Goal: Task Accomplishment & Management: Use online tool/utility

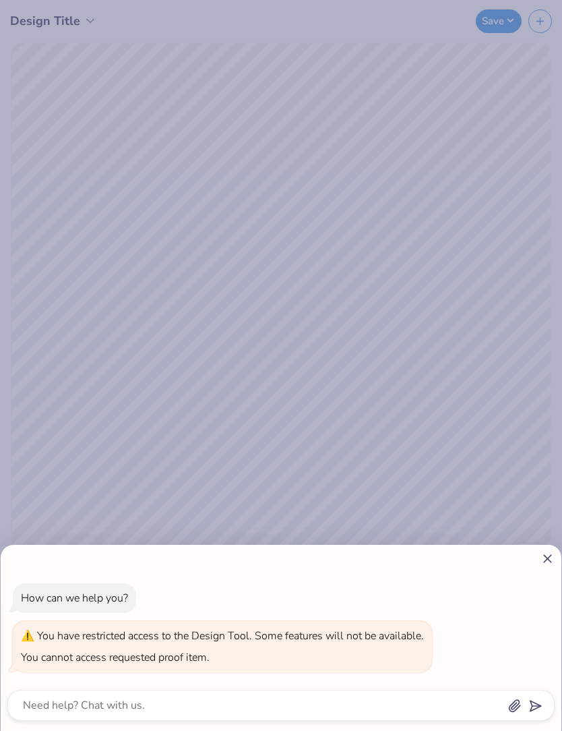
click at [549, 553] on icon at bounding box center [547, 558] width 14 height 14
type textarea "x"
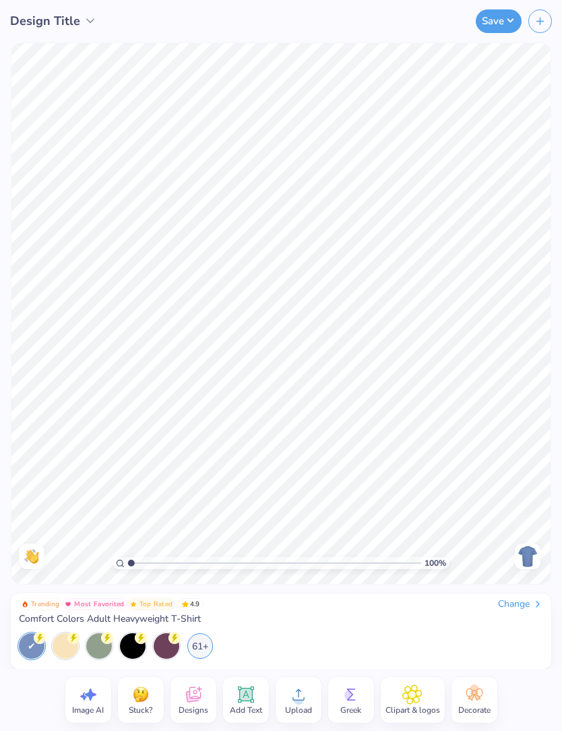
click at [47, 22] on span "Design Title" at bounding box center [45, 21] width 70 height 18
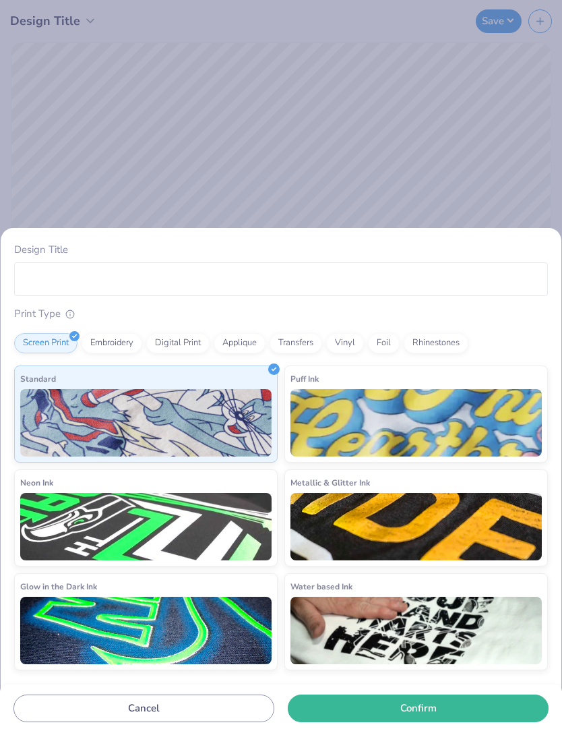
click at [95, 695] on button "Cancel" at bounding box center [143, 708] width 261 height 28
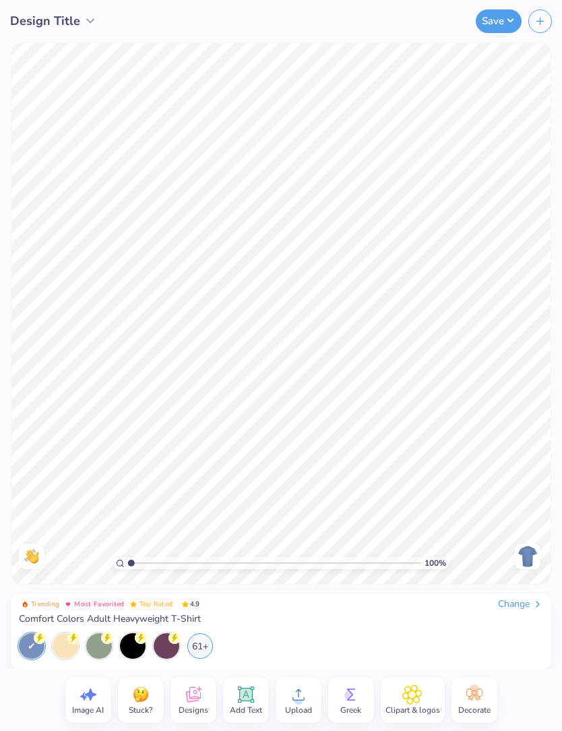
click at [496, 23] on button "Save" at bounding box center [499, 21] width 46 height 24
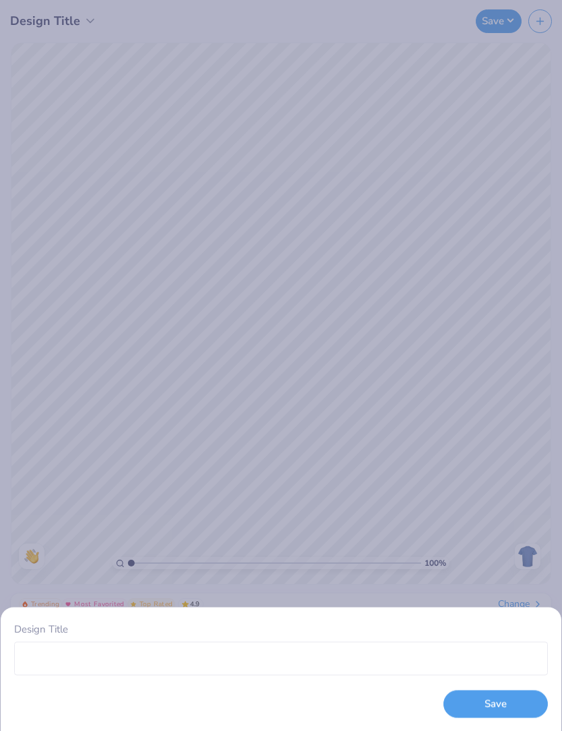
click at [275, 376] on div "Design Title Save" at bounding box center [281, 365] width 562 height 731
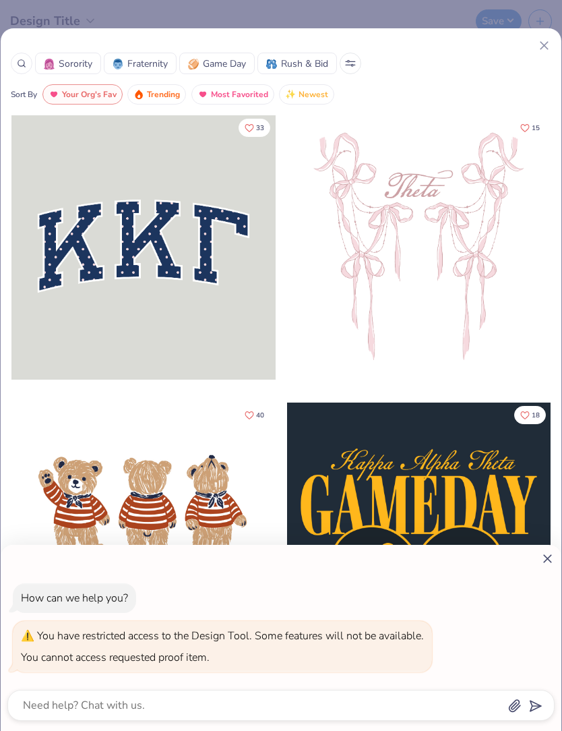
type textarea "x"
